Goal: Find specific page/section: Find specific page/section

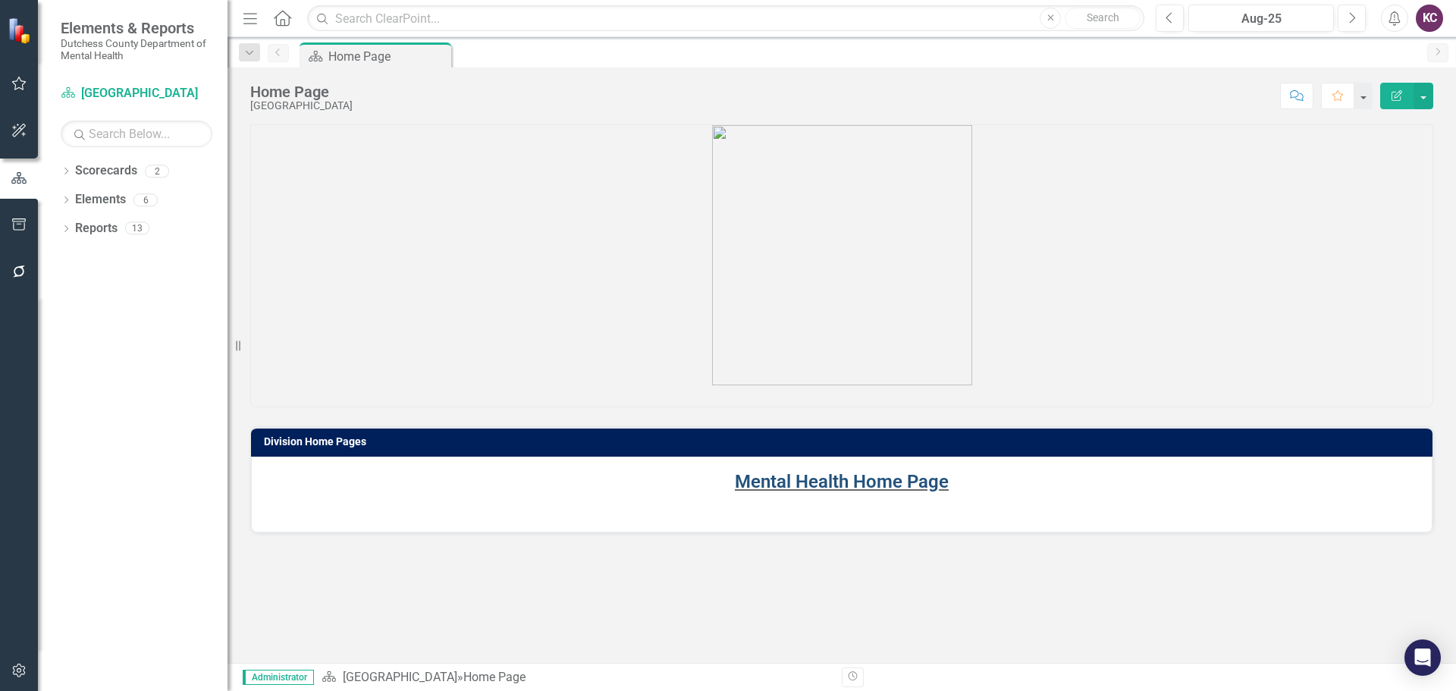
click at [805, 476] on link "Mental Health Home Page" at bounding box center [842, 481] width 214 height 21
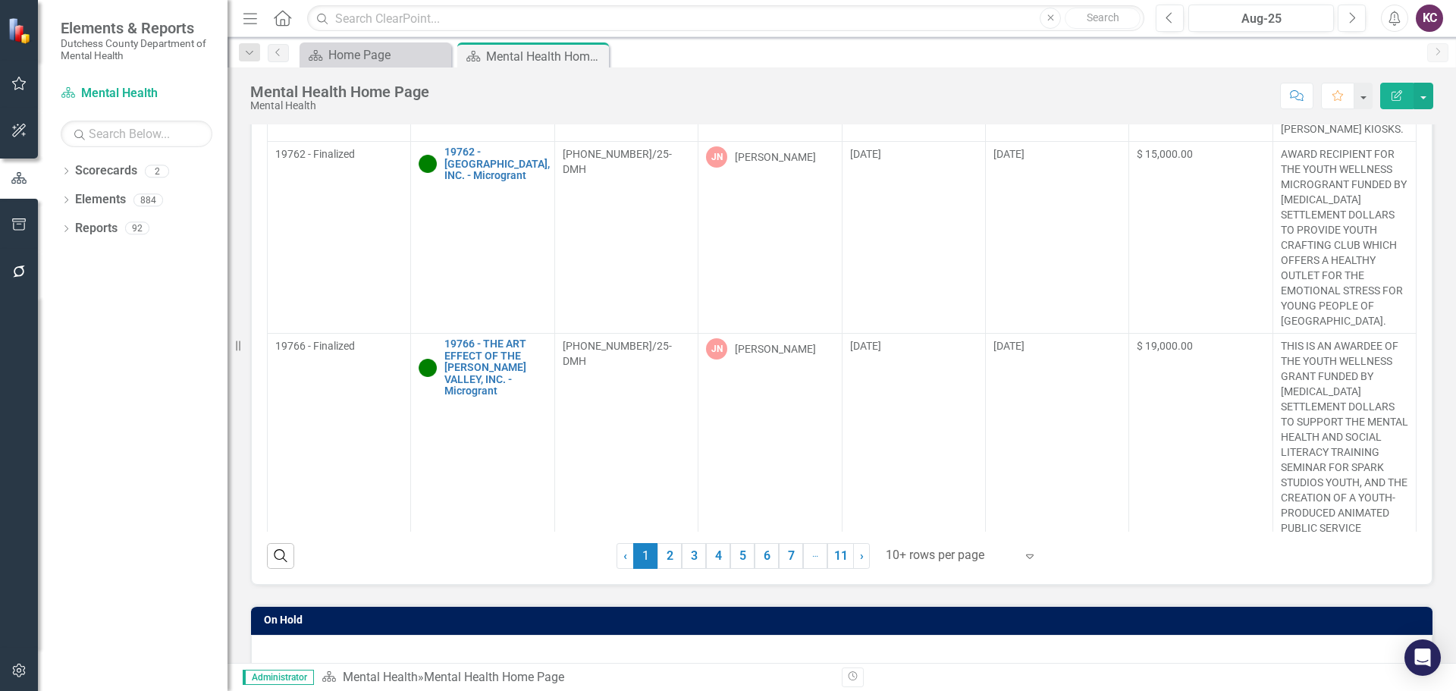
scroll to position [76, 0]
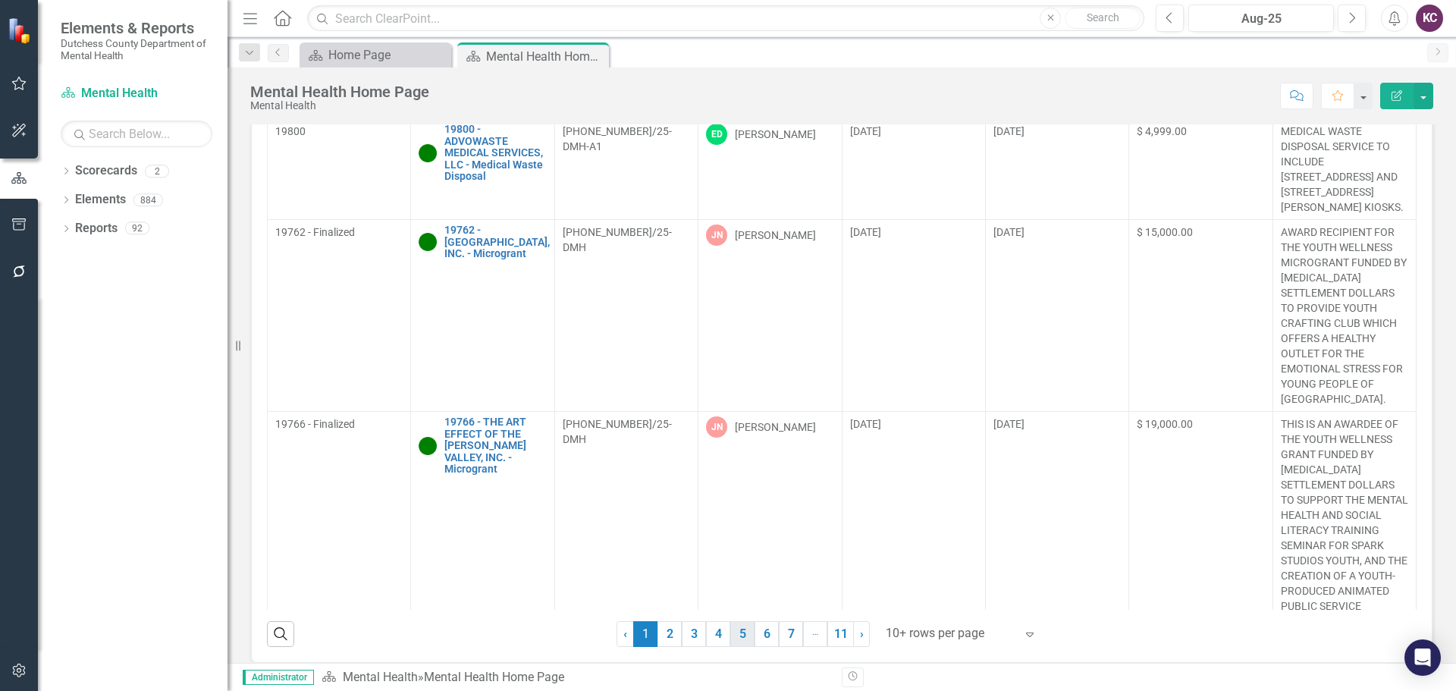
click at [743, 635] on link "5" at bounding box center [742, 634] width 24 height 26
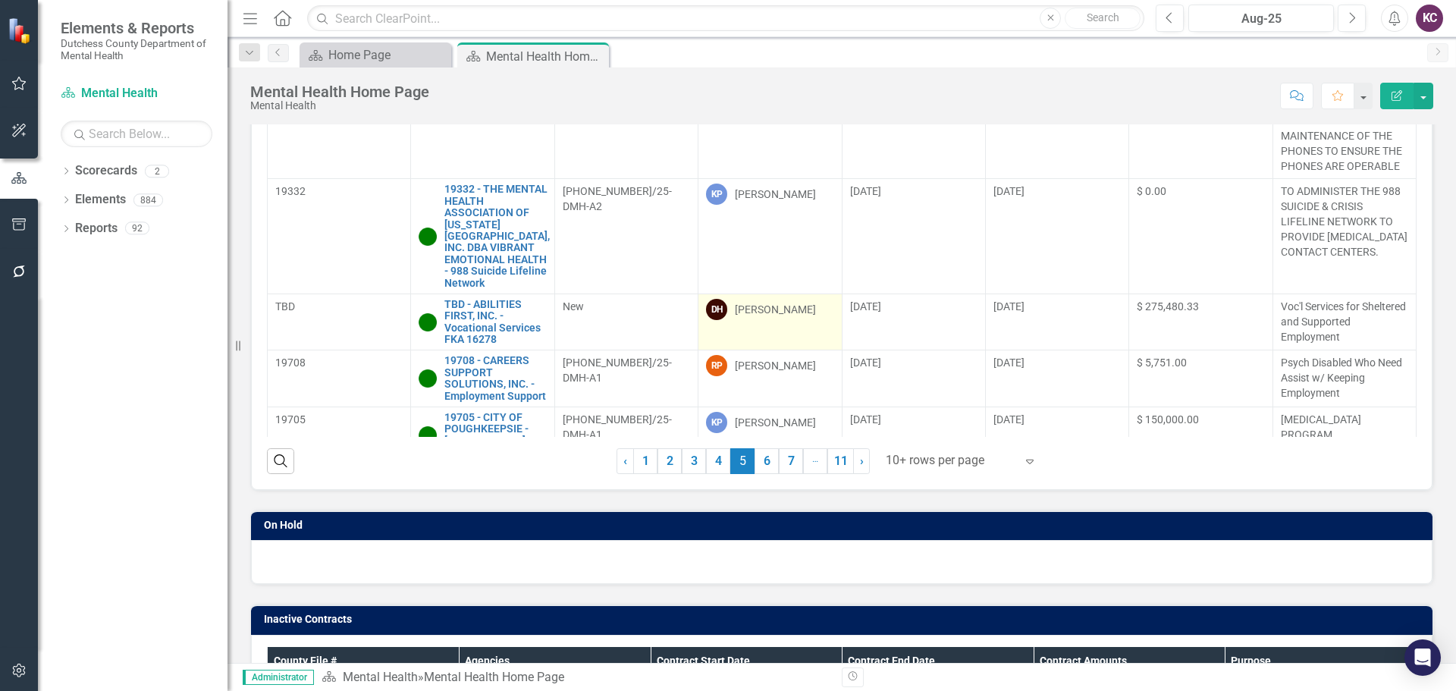
scroll to position [228, 0]
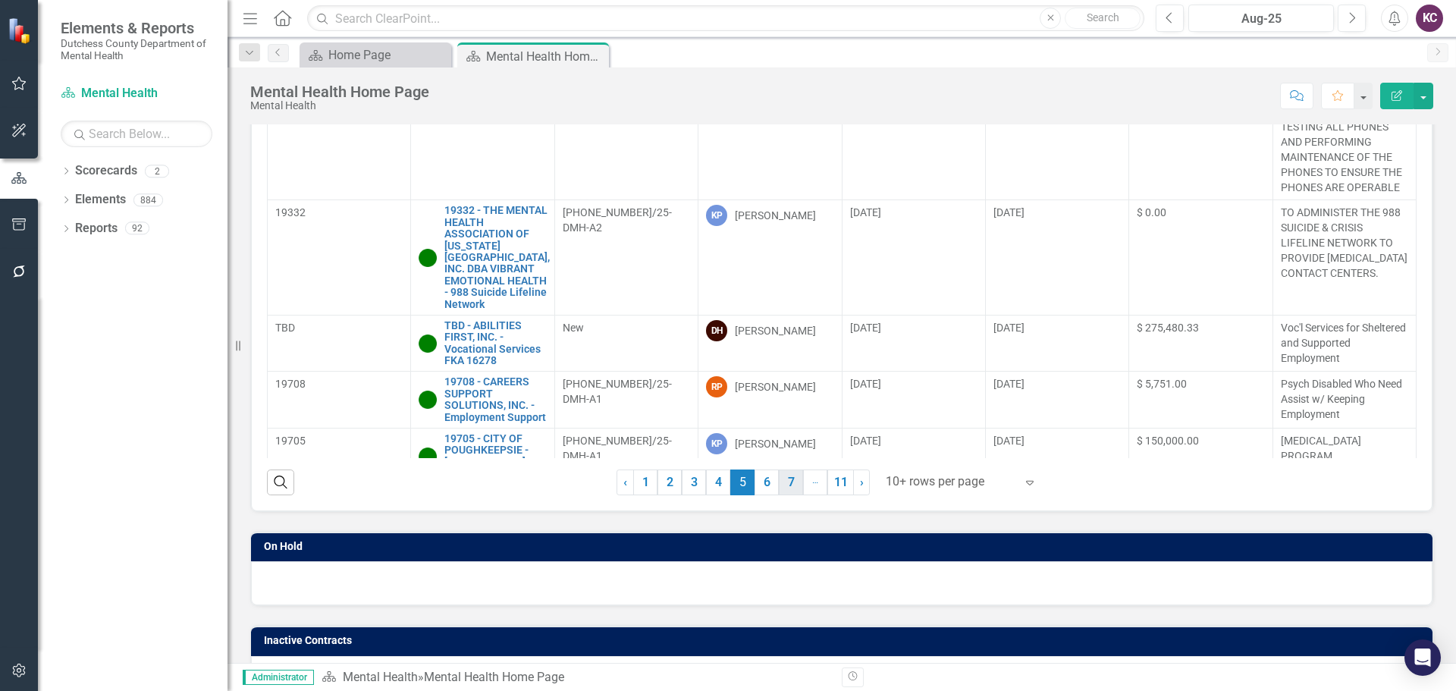
click at [755, 484] on link "6" at bounding box center [767, 483] width 24 height 26
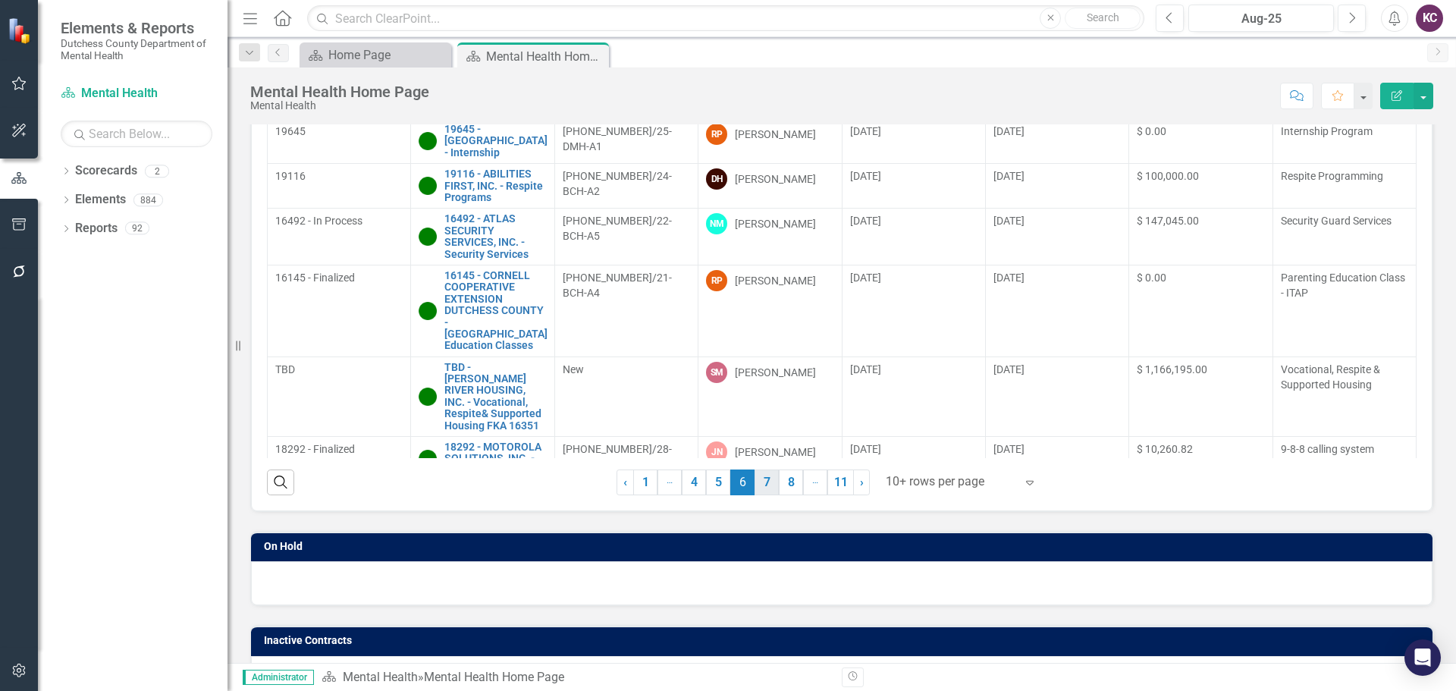
click at [758, 488] on link "7" at bounding box center [767, 483] width 24 height 26
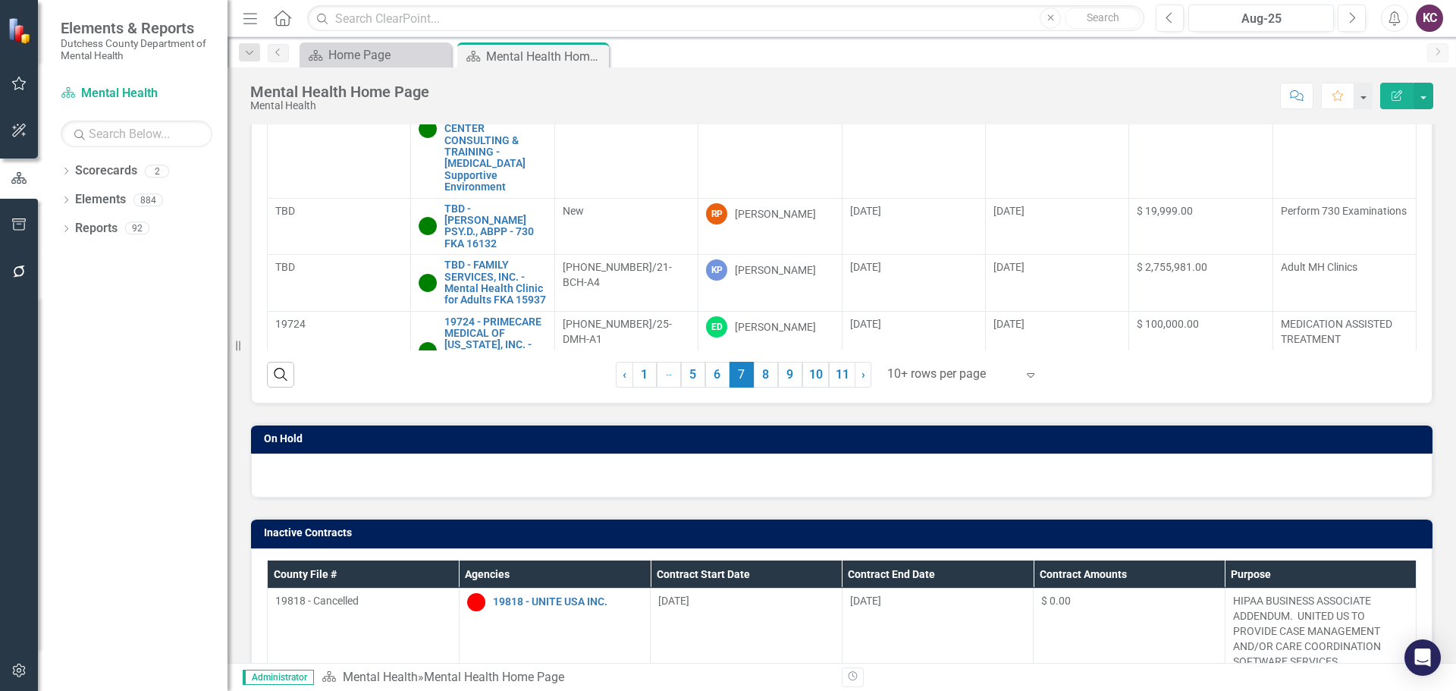
scroll to position [345, 0]
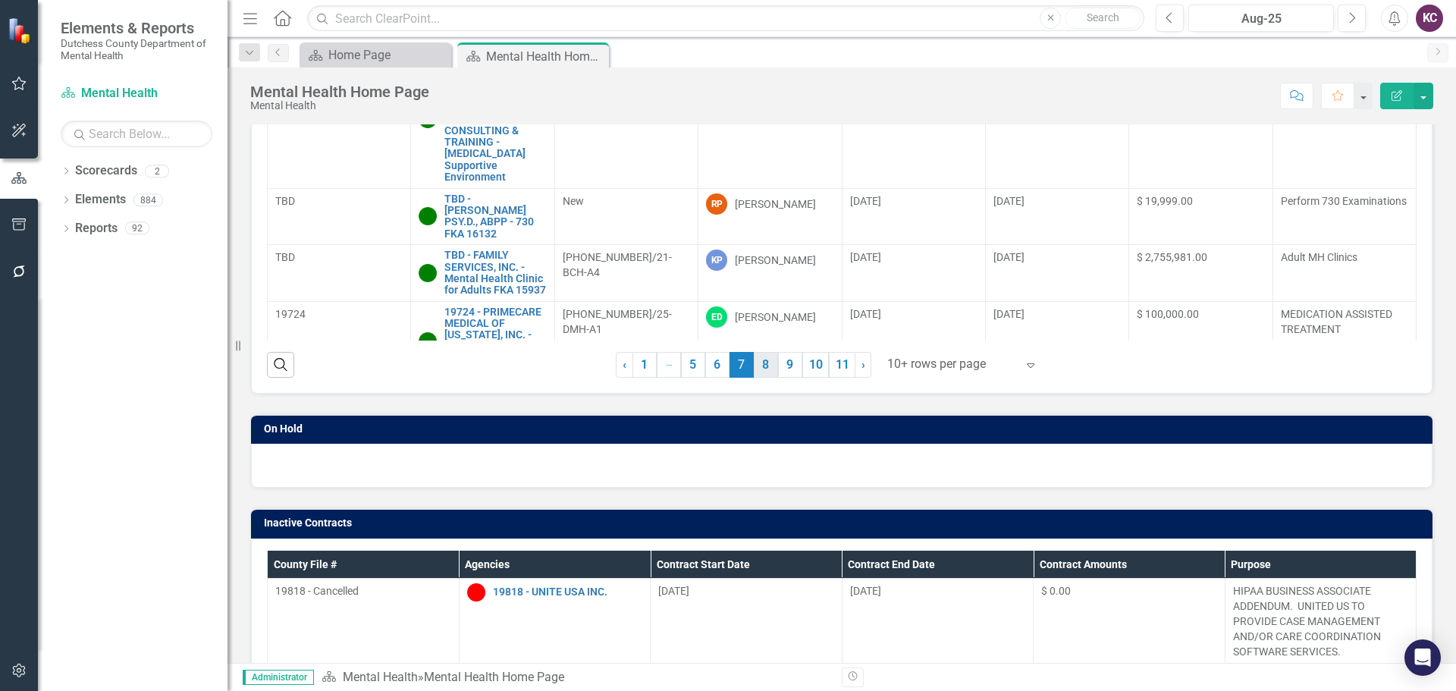
click at [758, 361] on link "8" at bounding box center [766, 365] width 24 height 26
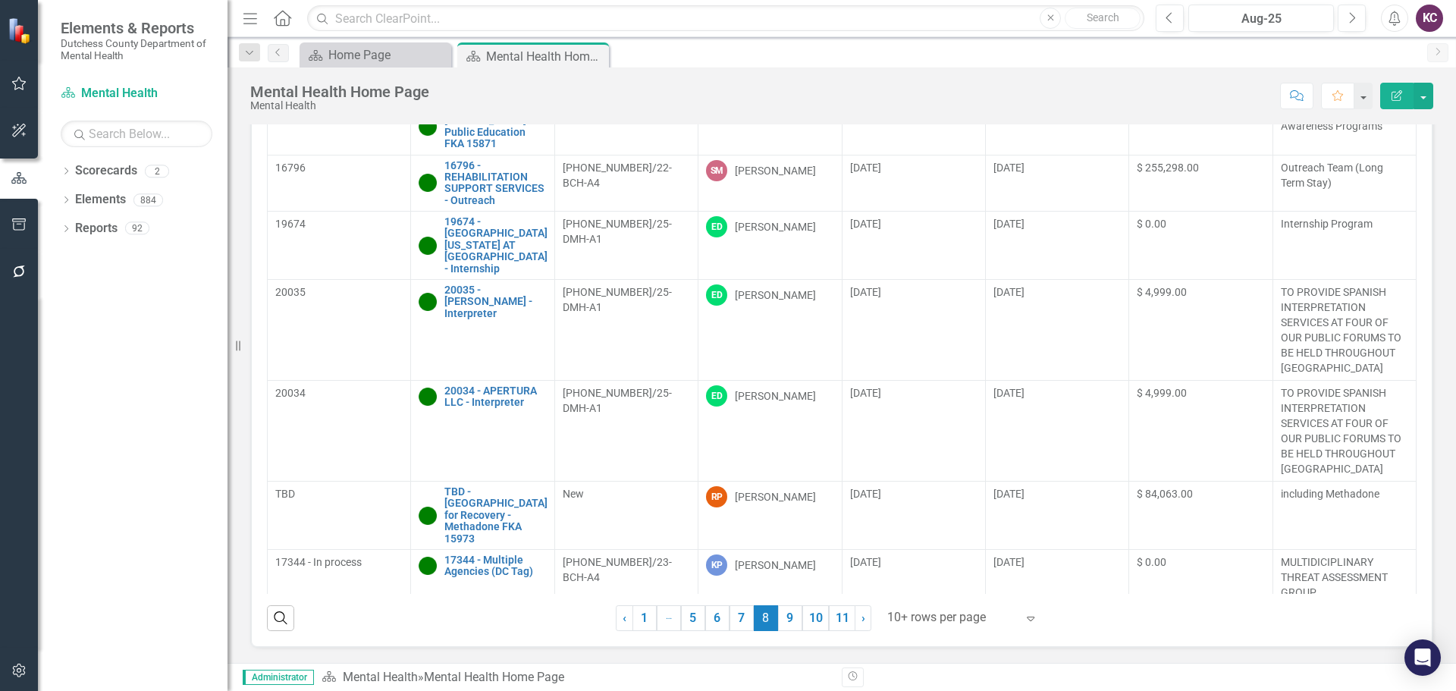
scroll to position [105, 0]
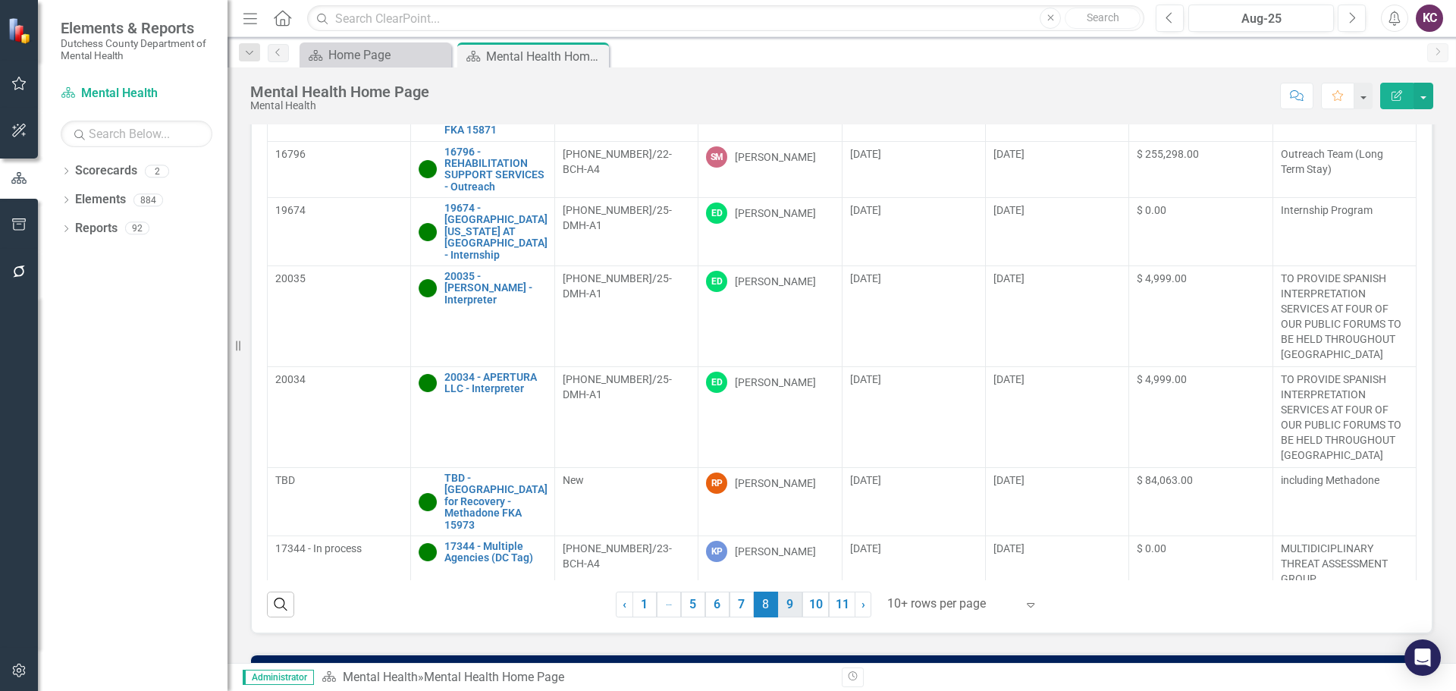
click at [783, 602] on link "9" at bounding box center [790, 605] width 24 height 26
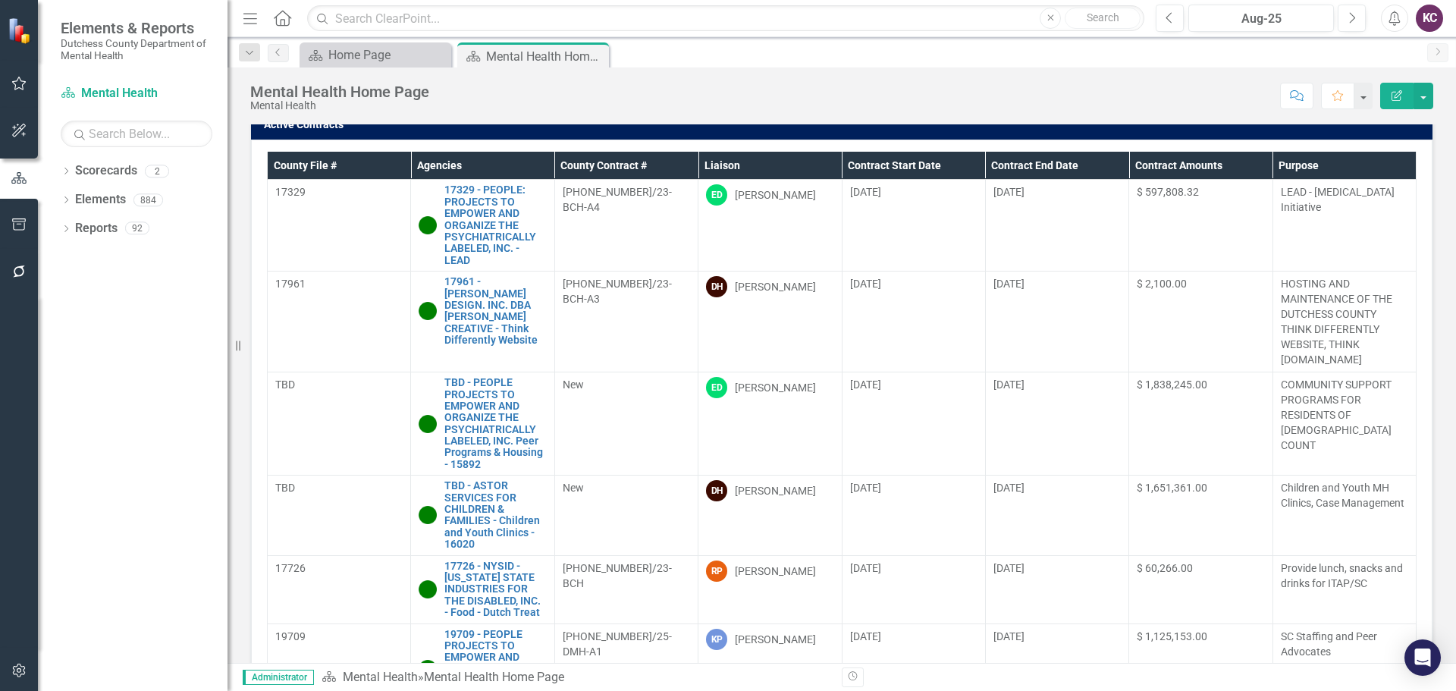
scroll to position [0, 0]
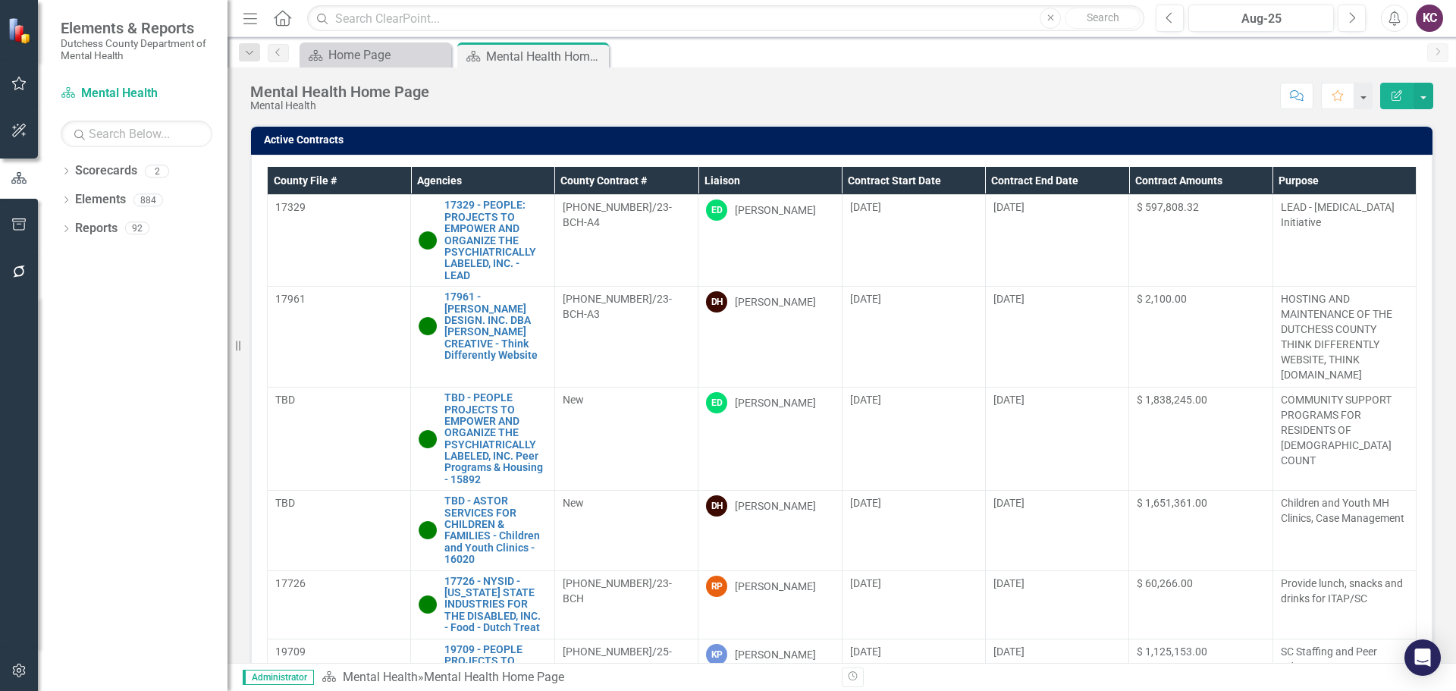
click at [711, 90] on div "Score: N/A Aug-25 Completed Comment Favorite Edit Report" at bounding box center [935, 96] width 997 height 26
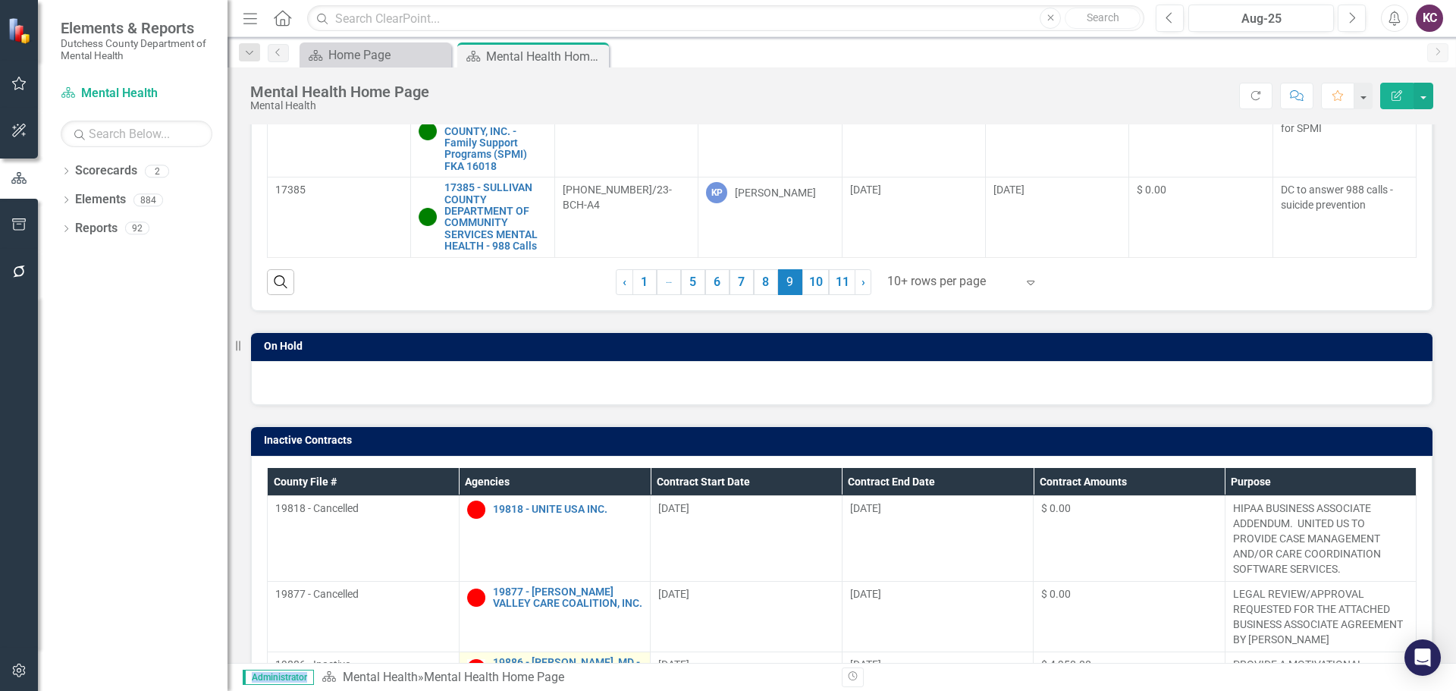
scroll to position [455, 0]
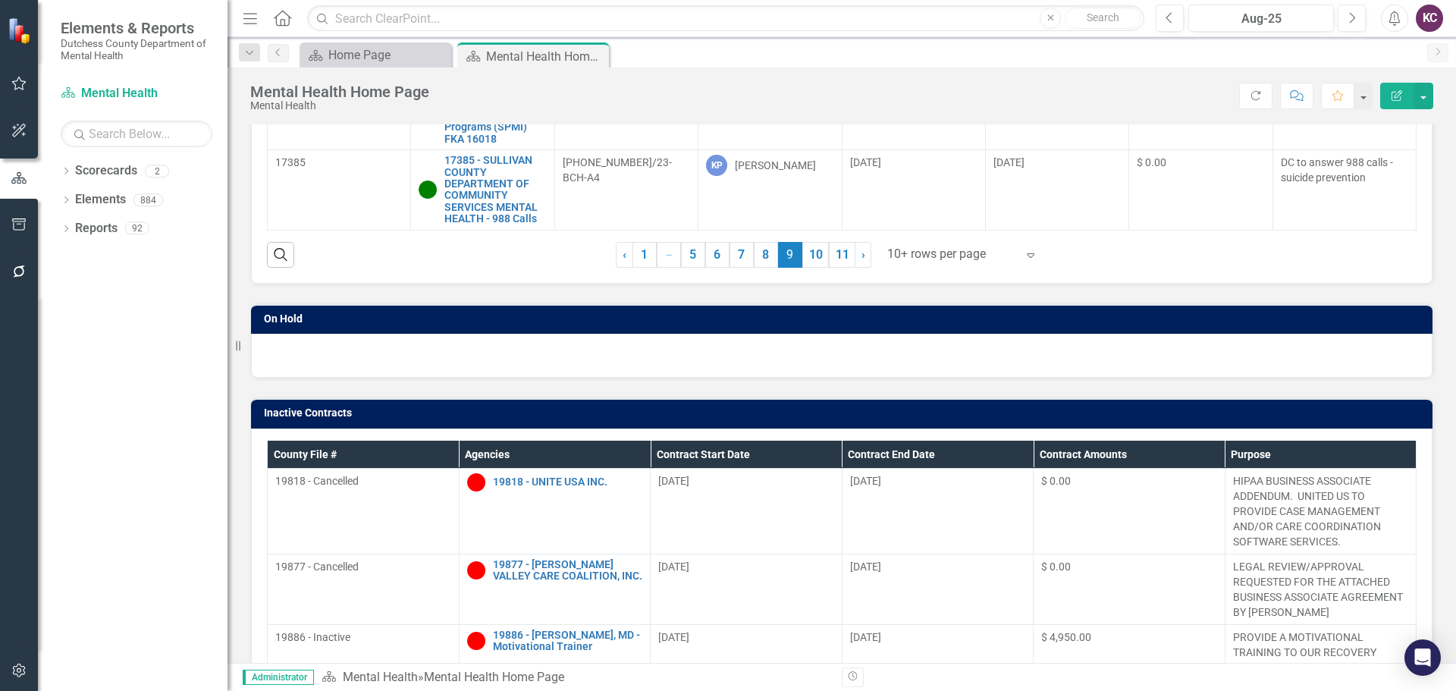
click at [130, 318] on div "Dropdown Scorecards 2 Dutchess County Mental Health Dropdown Elements 884 Dropd…" at bounding box center [133, 425] width 190 height 532
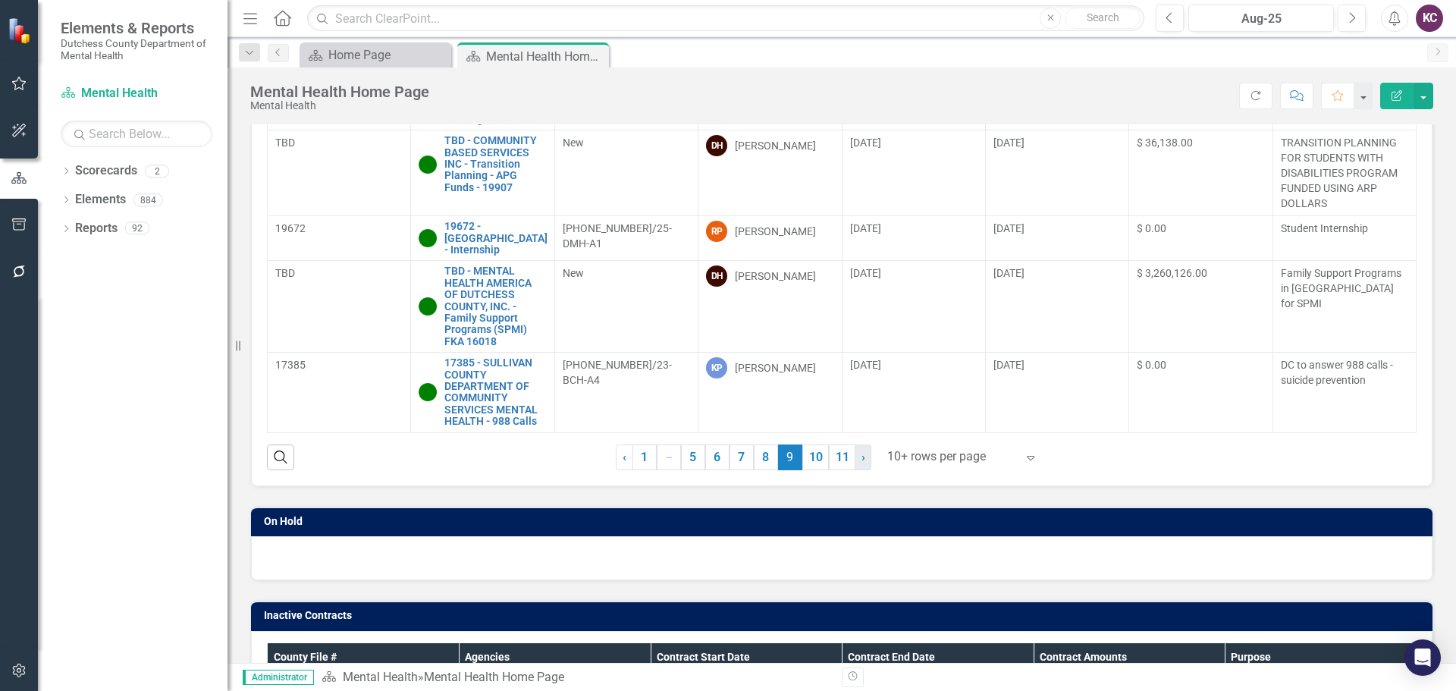
scroll to position [228, 0]
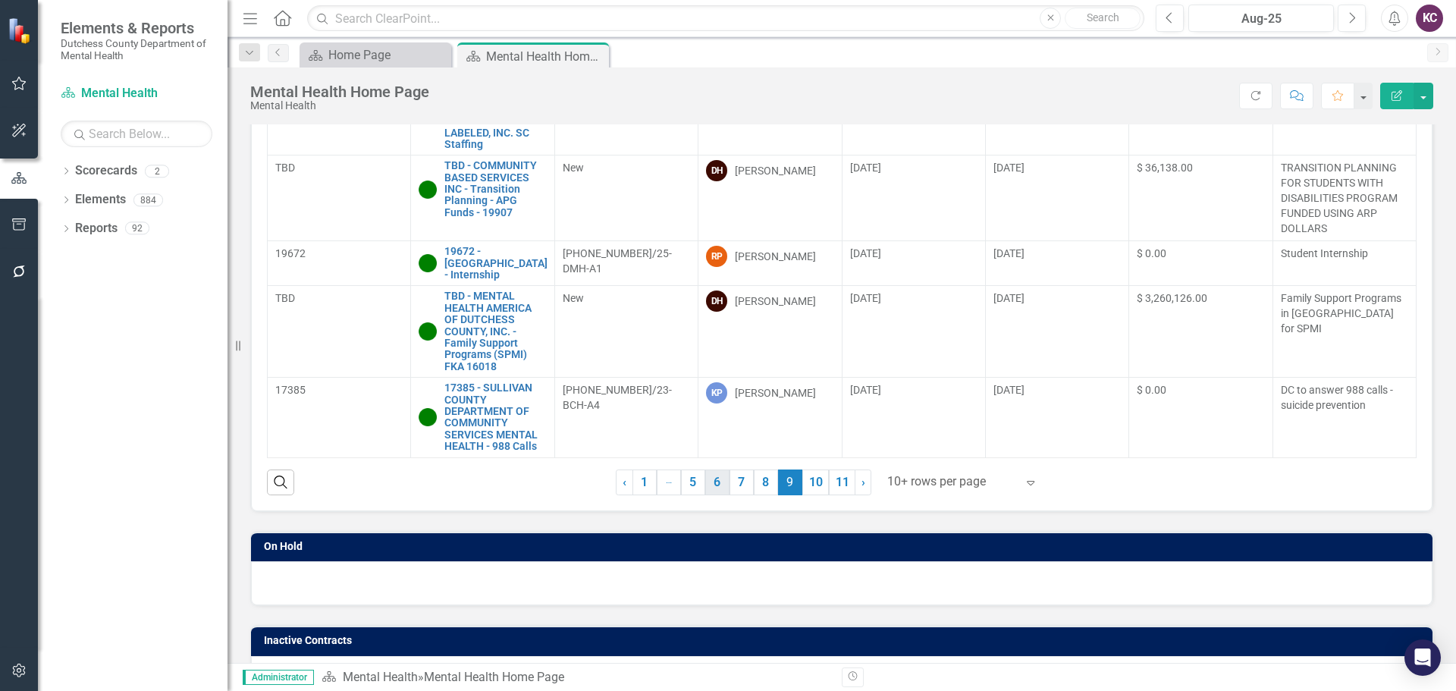
click at [705, 485] on link "6" at bounding box center [717, 483] width 24 height 26
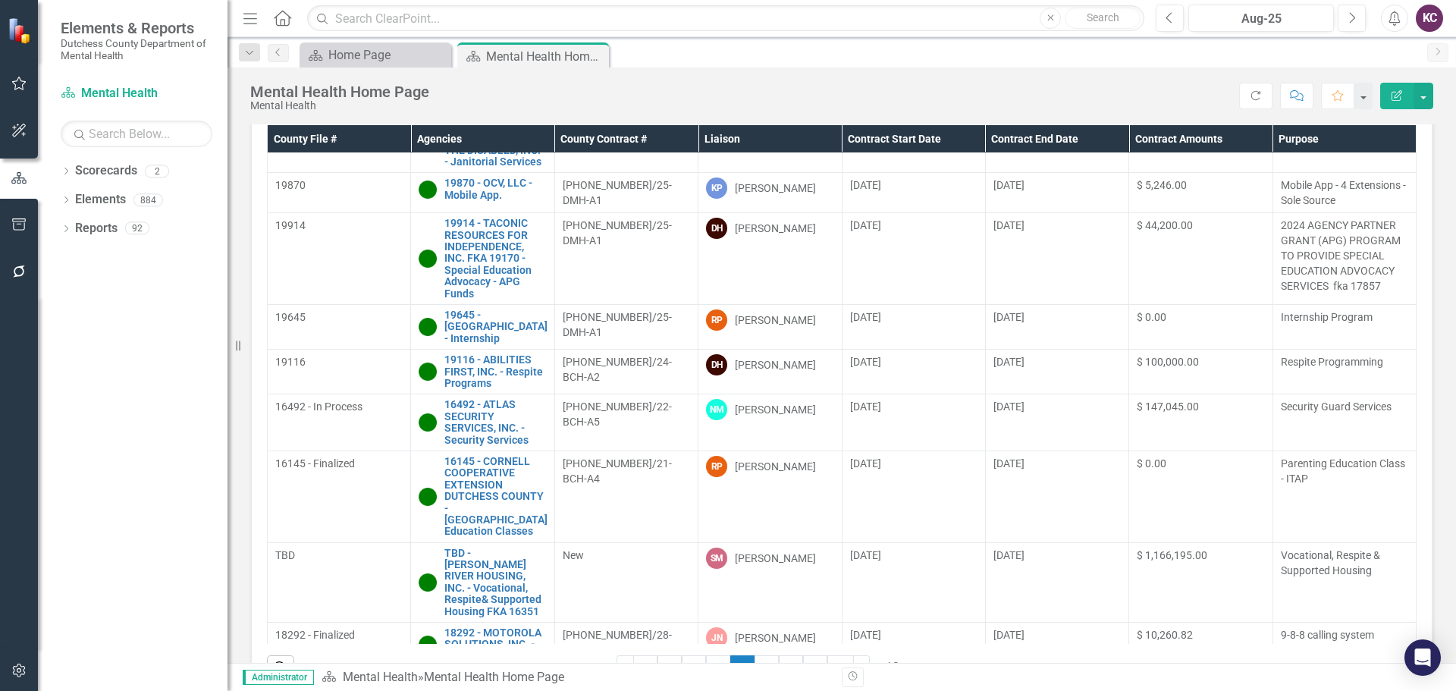
scroll to position [0, 0]
